Goal: Transaction & Acquisition: Purchase product/service

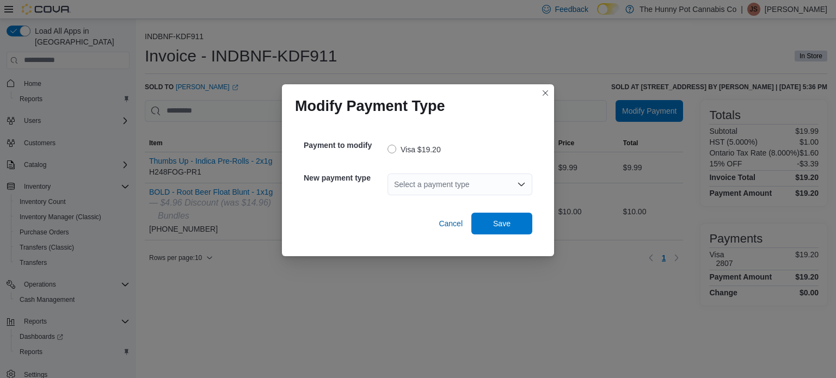
click at [501, 182] on div "Select a payment type" at bounding box center [459, 185] width 145 height 22
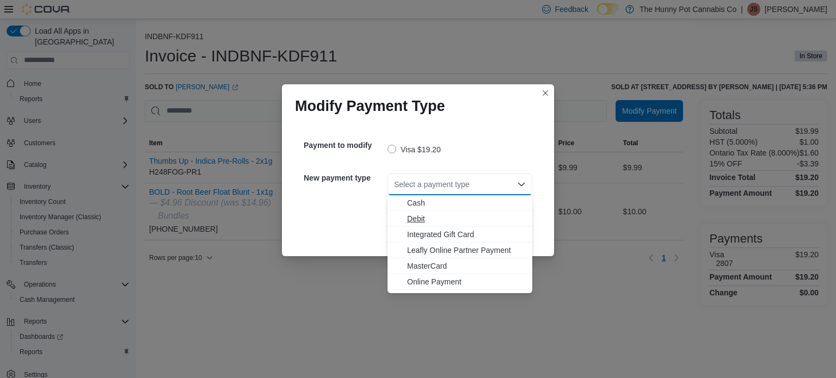
click at [429, 218] on span "Debit" at bounding box center [466, 218] width 119 height 11
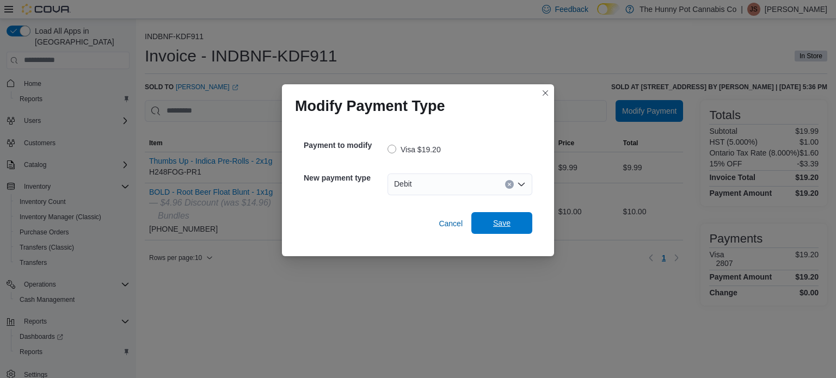
click at [513, 224] on span "Save" at bounding box center [502, 223] width 48 height 22
